Goal: Task Accomplishment & Management: Use online tool/utility

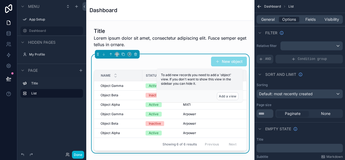
click at [44, 112] on div "Title List" at bounding box center [51, 98] width 69 height 43
click at [76, 6] on icon "scrollable content" at bounding box center [76, 6] width 4 height 4
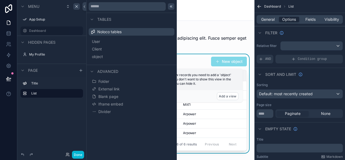
click at [172, 7] on icon at bounding box center [171, 6] width 1 height 2
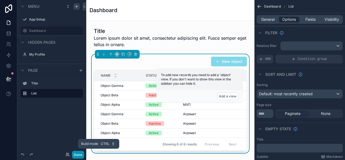
click at [76, 155] on button "Done" at bounding box center [78, 155] width 12 height 8
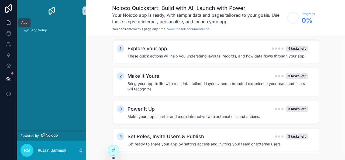
click at [7, 22] on icon at bounding box center [8, 23] width 3 height 4
click at [8, 32] on icon at bounding box center [8, 33] width 5 height 5
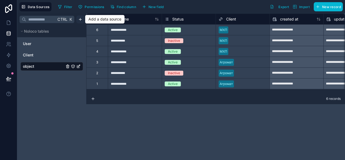
click at [79, 20] on html "**********" at bounding box center [172, 80] width 345 height 160
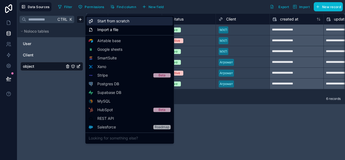
click at [109, 21] on span "Start from scratch" at bounding box center [113, 20] width 32 height 5
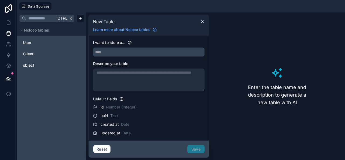
click at [113, 52] on input "text" at bounding box center [148, 52] width 111 height 9
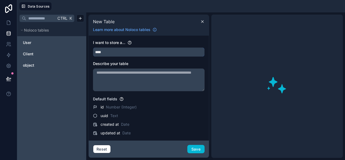
type input "*****"
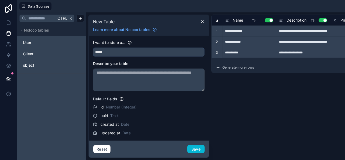
type input "**********"
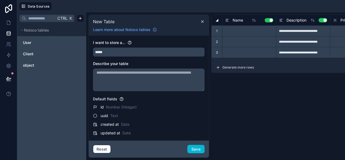
type input "**********"
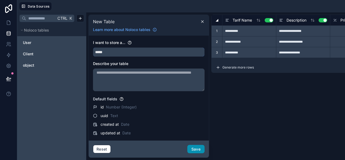
type input "*****"
click at [199, 147] on button "Save" at bounding box center [195, 149] width 17 height 9
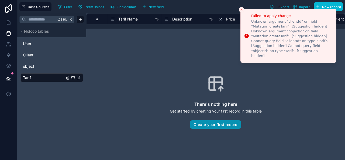
click at [220, 122] on button "Create your first record" at bounding box center [215, 124] width 51 height 9
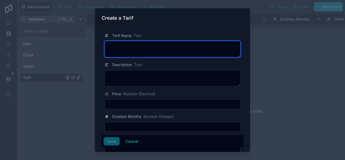
click at [136, 49] on textarea at bounding box center [173, 49] width 136 height 16
type textarea "*"
type textarea "********"
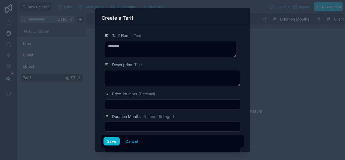
click at [128, 103] on input "text" at bounding box center [172, 104] width 135 height 8
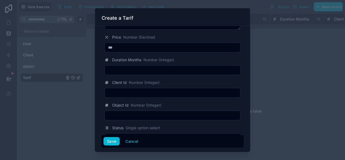
scroll to position [69, 0]
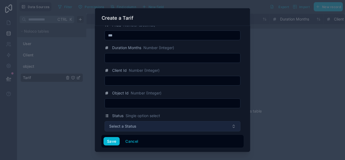
type input "***"
click at [147, 128] on button "Select a Status" at bounding box center [173, 126] width 136 height 10
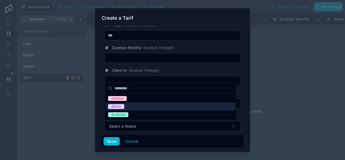
click at [122, 106] on span "Active" at bounding box center [116, 106] width 16 height 5
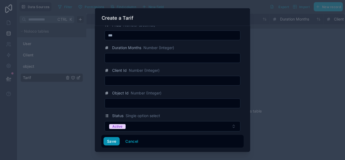
click at [112, 141] on button "Save" at bounding box center [112, 141] width 16 height 9
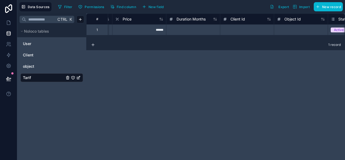
scroll to position [0, 126]
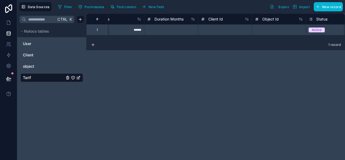
click at [280, 29] on div at bounding box center [279, 29] width 54 height 11
click at [280, 30] on div at bounding box center [279, 29] width 54 height 11
click at [269, 92] on div "**********" at bounding box center [215, 86] width 259 height 146
click at [36, 66] on link "object" at bounding box center [44, 66] width 42 height 5
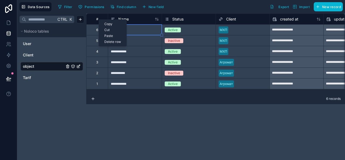
click at [78, 66] on icon "object" at bounding box center [78, 66] width 4 height 4
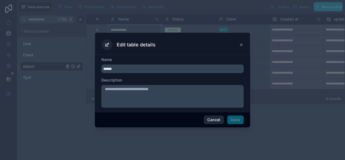
click at [216, 118] on button "Cancel" at bounding box center [214, 119] width 20 height 9
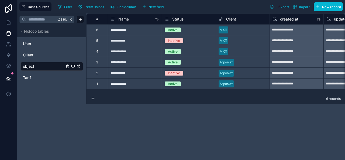
click at [30, 64] on span "object" at bounding box center [28, 66] width 11 height 5
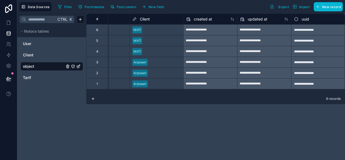
click at [317, 19] on div "uuid" at bounding box center [318, 19] width 48 height 6
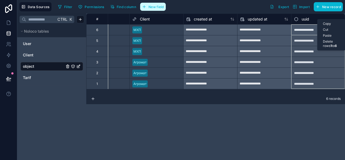
click at [156, 7] on span "New field" at bounding box center [156, 7] width 15 height 4
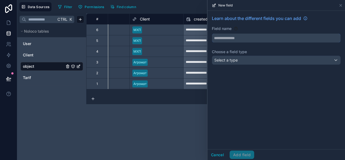
click at [239, 38] on input "text" at bounding box center [276, 38] width 128 height 9
type input "******"
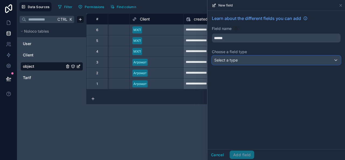
click at [246, 58] on div "Select a type" at bounding box center [276, 60] width 128 height 9
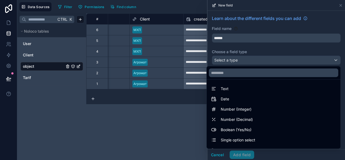
click at [341, 5] on div at bounding box center [276, 80] width 137 height 160
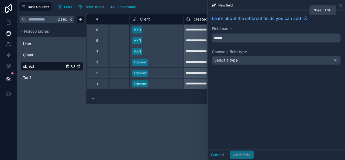
click at [341, 5] on icon at bounding box center [341, 5] width 2 height 2
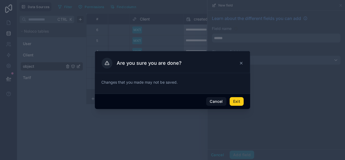
click at [238, 102] on button "Exit" at bounding box center [237, 101] width 14 height 9
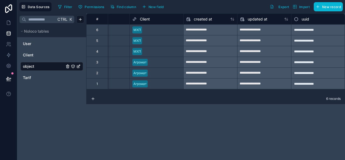
click at [144, 19] on span "Client" at bounding box center [145, 18] width 10 height 5
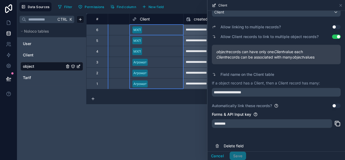
scroll to position [76, 0]
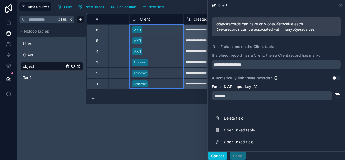
click at [218, 156] on button "Cancel" at bounding box center [218, 156] width 20 height 9
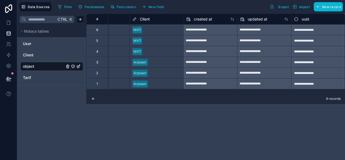
click at [155, 121] on div "**********" at bounding box center [215, 86] width 259 height 146
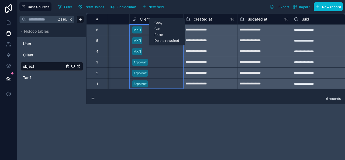
click at [157, 28] on div "Cut" at bounding box center [167, 29] width 36 height 6
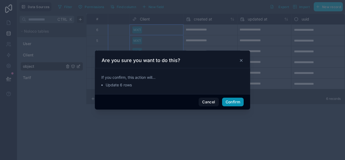
click at [232, 101] on button "Confirm" at bounding box center [233, 102] width 22 height 9
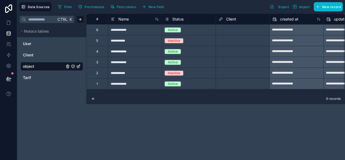
click at [236, 30] on div "Select a Client" at bounding box center [230, 30] width 22 height 4
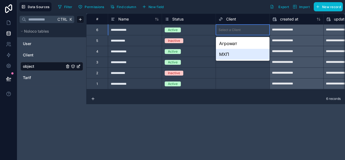
click at [240, 102] on div "6 records" at bounding box center [215, 98] width 259 height 11
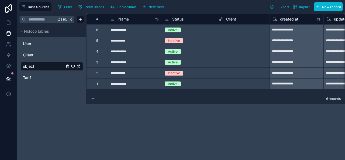
scroll to position [0, 86]
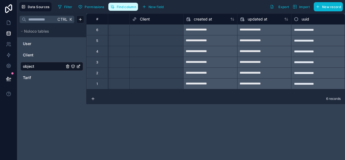
click at [125, 8] on span "Find column" at bounding box center [126, 7] width 19 height 4
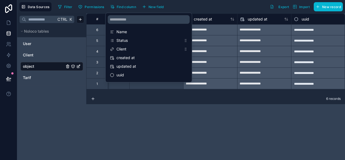
click at [186, 115] on div "**********" at bounding box center [215, 86] width 259 height 146
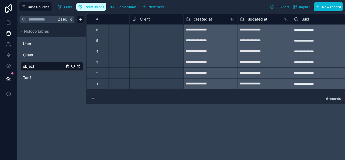
click at [91, 5] on span "Permissions" at bounding box center [94, 7] width 19 height 4
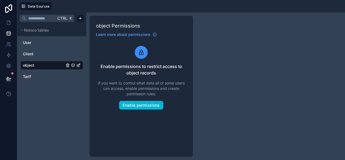
click at [29, 64] on span "object" at bounding box center [28, 65] width 11 height 5
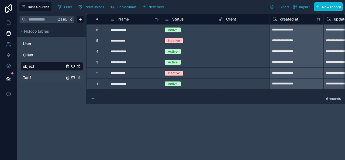
click at [28, 78] on span "Tarif" at bounding box center [27, 77] width 8 height 5
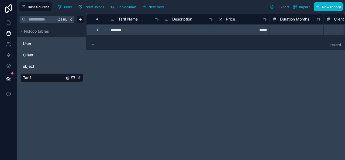
click at [73, 77] on icon "Tarif" at bounding box center [73, 77] width 4 height 4
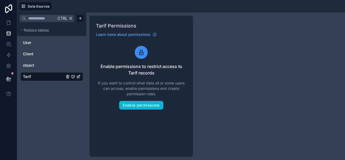
click at [36, 76] on link "Tarif" at bounding box center [44, 76] width 42 height 5
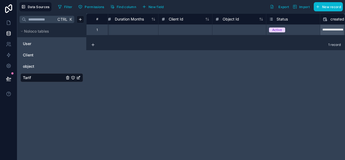
scroll to position [0, 190]
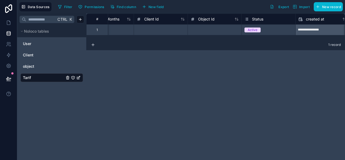
click at [162, 30] on div at bounding box center [161, 29] width 54 height 11
click at [162, 30] on input at bounding box center [161, 30] width 54 height 11
click at [189, 80] on div "**********" at bounding box center [215, 86] width 259 height 146
click at [207, 29] on div at bounding box center [215, 29] width 54 height 11
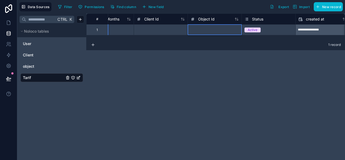
click at [207, 29] on div at bounding box center [215, 29] width 54 height 11
click at [224, 62] on div "**********" at bounding box center [215, 86] width 259 height 146
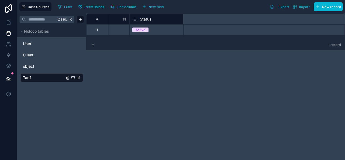
scroll to position [0, 0]
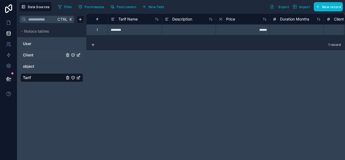
click at [31, 54] on span "Client" at bounding box center [28, 54] width 11 height 5
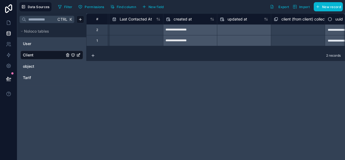
scroll to position [0, 356]
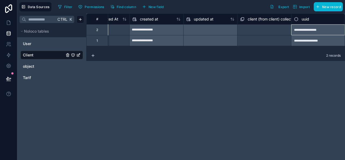
click at [309, 30] on div "**********" at bounding box center [318, 29] width 54 height 11
click at [318, 40] on div "Cut" at bounding box center [323, 40] width 27 height 6
click at [30, 77] on span "Tarif" at bounding box center [27, 77] width 8 height 5
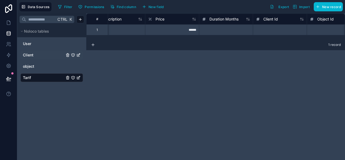
scroll to position [0, 133]
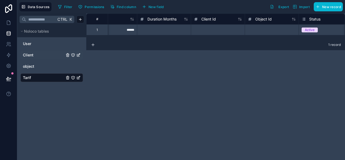
click at [262, 29] on div at bounding box center [272, 29] width 54 height 11
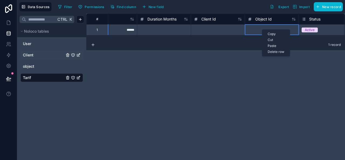
click at [272, 43] on div "Paste" at bounding box center [275, 46] width 27 height 6
click at [226, 80] on div "**********" at bounding box center [215, 86] width 259 height 146
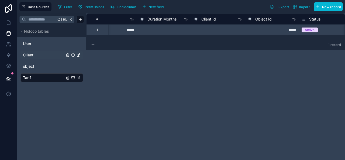
click at [290, 27] on div "******" at bounding box center [272, 29] width 54 height 11
click at [190, 88] on div "**********" at bounding box center [215, 86] width 259 height 146
click at [8, 7] on icon at bounding box center [8, 8] width 7 height 9
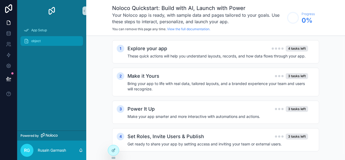
click at [36, 41] on span "object" at bounding box center [35, 41] width 9 height 4
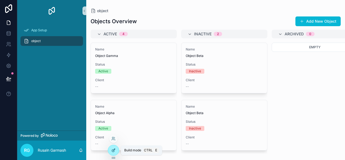
click at [112, 149] on icon at bounding box center [113, 150] width 2 height 2
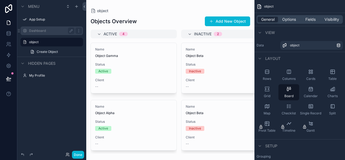
click at [39, 30] on label "Dashboard" at bounding box center [50, 31] width 43 height 4
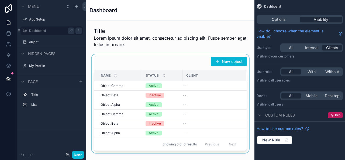
click at [195, 64] on div "scrollable content" at bounding box center [171, 103] width 160 height 99
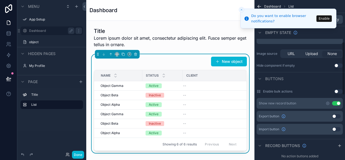
scroll to position [130, 0]
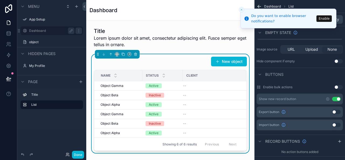
click at [336, 97] on button "Use setting" at bounding box center [336, 99] width 9 height 4
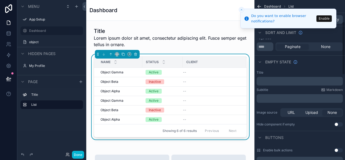
scroll to position [65, 0]
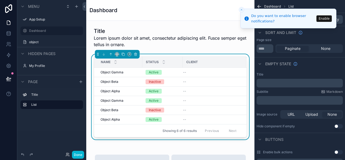
click at [277, 82] on p "﻿" at bounding box center [300, 83] width 83 height 4
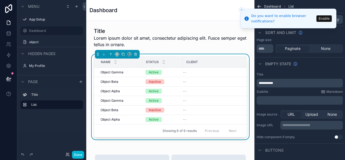
click at [281, 98] on p "﻿" at bounding box center [300, 100] width 83 height 4
click at [325, 19] on button "Enable" at bounding box center [323, 18] width 15 height 6
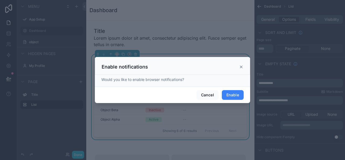
click at [233, 92] on button "Enable" at bounding box center [233, 95] width 22 height 10
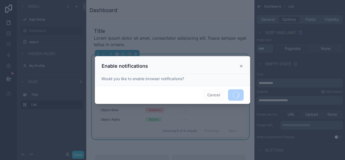
click at [242, 67] on icon at bounding box center [241, 66] width 2 height 2
click at [241, 65] on icon at bounding box center [241, 66] width 4 height 4
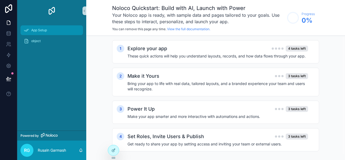
click at [37, 30] on span "App Setup" at bounding box center [39, 30] width 16 height 4
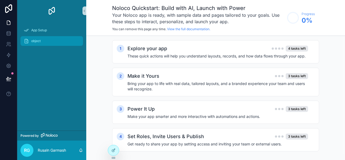
click at [35, 40] on span "object" at bounding box center [35, 41] width 9 height 4
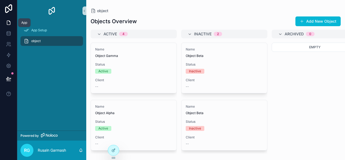
click at [8, 23] on icon at bounding box center [8, 22] width 5 height 5
click at [8, 35] on icon at bounding box center [8, 33] width 5 height 5
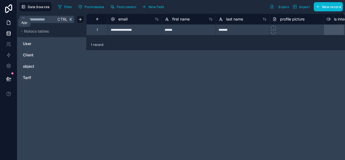
click at [9, 23] on icon at bounding box center [8, 22] width 5 height 5
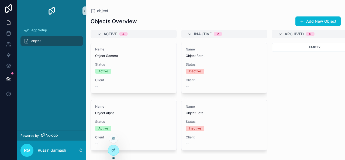
click at [114, 150] on icon at bounding box center [113, 150] width 4 height 4
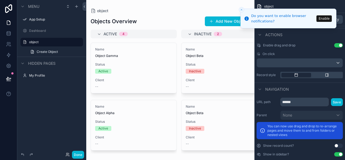
scroll to position [304, 0]
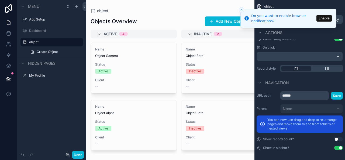
click at [241, 8] on icon "Close toast" at bounding box center [241, 9] width 3 height 3
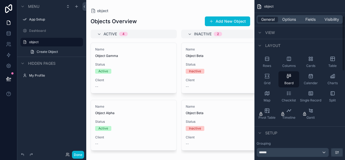
scroll to position [0, 0]
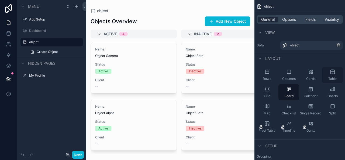
click at [332, 74] on icon "scrollable content" at bounding box center [332, 71] width 5 height 5
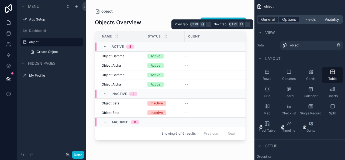
click at [289, 19] on span "Options" at bounding box center [289, 19] width 14 height 5
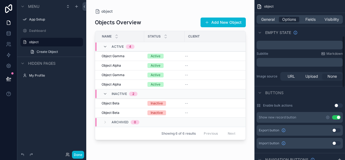
scroll to position [115, 0]
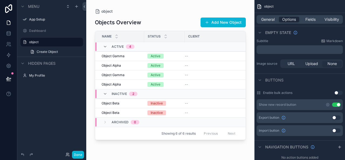
click at [339, 104] on button "Use setting" at bounding box center [336, 104] width 9 height 4
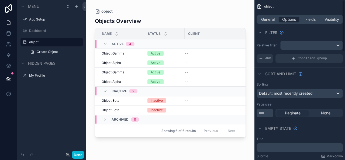
scroll to position [0, 0]
click at [309, 20] on span "Fields" at bounding box center [310, 19] width 10 height 5
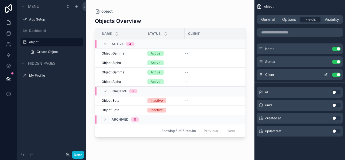
click at [338, 75] on button "Use setting" at bounding box center [336, 75] width 9 height 4
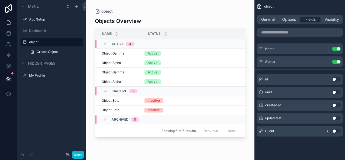
click at [335, 105] on button "Use setting" at bounding box center [336, 105] width 9 height 4
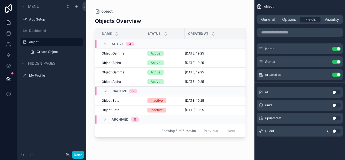
click at [328, 130] on icon "scrollable content" at bounding box center [327, 131] width 1 height 2
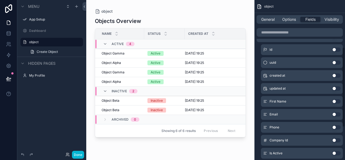
scroll to position [98, 0]
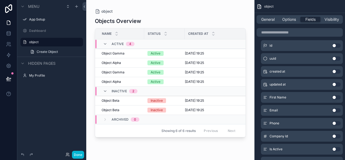
click at [334, 97] on button "Use setting" at bounding box center [336, 97] width 9 height 4
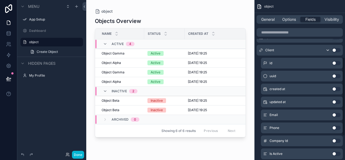
scroll to position [116, 0]
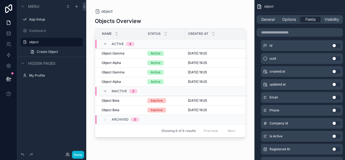
drag, startPoint x: 160, startPoint y: 137, endPoint x: 182, endPoint y: 137, distance: 22.4
click at [182, 137] on div "scrollable content" at bounding box center [170, 76] width 168 height 153
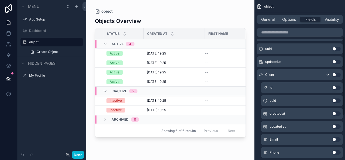
scroll to position [72, 0]
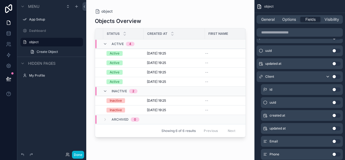
click at [335, 76] on button "Use setting" at bounding box center [336, 76] width 9 height 4
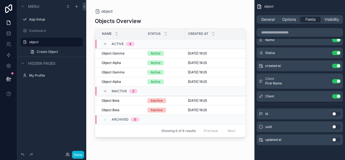
scroll to position [0, 81]
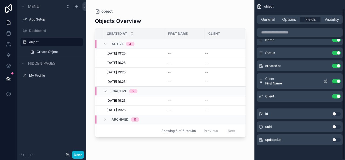
click at [337, 80] on button "Use setting" at bounding box center [336, 81] width 9 height 4
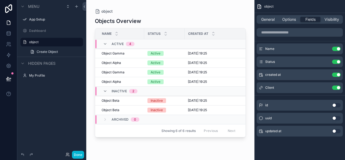
scroll to position [0, 0]
click at [338, 87] on button "Use setting" at bounding box center [336, 87] width 9 height 4
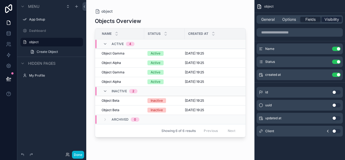
click at [332, 20] on span "Visibility" at bounding box center [332, 19] width 15 height 5
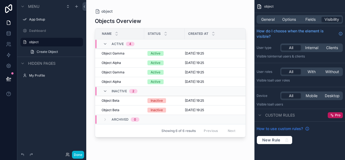
click at [297, 127] on span "How to use custom rules?" at bounding box center [280, 128] width 46 height 5
click at [37, 41] on label "object" at bounding box center [50, 42] width 43 height 4
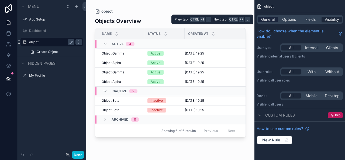
click at [265, 19] on span "General" at bounding box center [267, 19] width 13 height 5
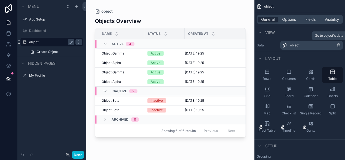
click at [333, 44] on div "object" at bounding box center [313, 45] width 46 height 4
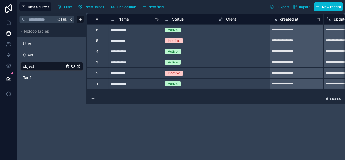
click at [79, 66] on icon "object" at bounding box center [78, 66] width 4 height 4
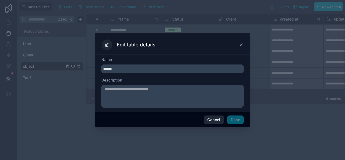
click at [216, 119] on button "Cancel" at bounding box center [214, 119] width 20 height 9
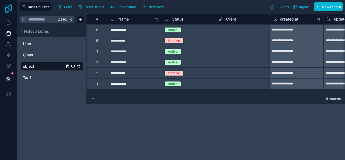
click at [9, 9] on icon at bounding box center [8, 8] width 7 height 9
